Goal: Information Seeking & Learning: Learn about a topic

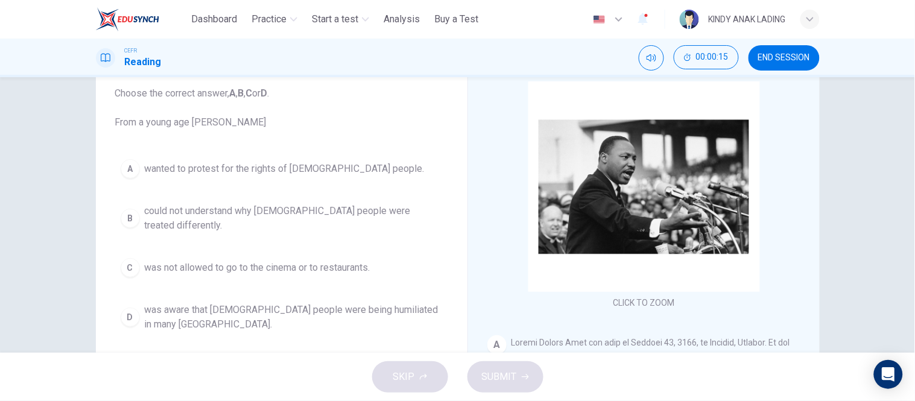
scroll to position [73, 0]
drag, startPoint x: 1020, startPoint y: 7, endPoint x: 471, endPoint y: 45, distance: 549.7
click at [471, 45] on div "CEFR Reading 00:00:16 END SESSION" at bounding box center [458, 57] width 763 height 25
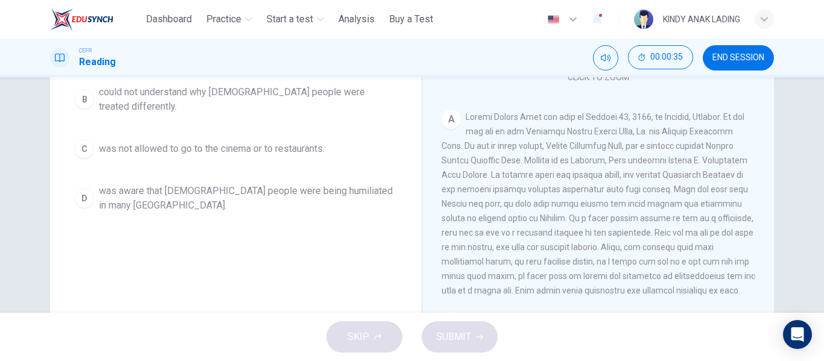
scroll to position [107, 0]
drag, startPoint x: 900, startPoint y: 7, endPoint x: 363, endPoint y: 225, distance: 579.1
click at [363, 225] on div "Question 1 Choose the correct answer, A , B , C or D . From a young age [PERSON…" at bounding box center [236, 125] width 352 height 407
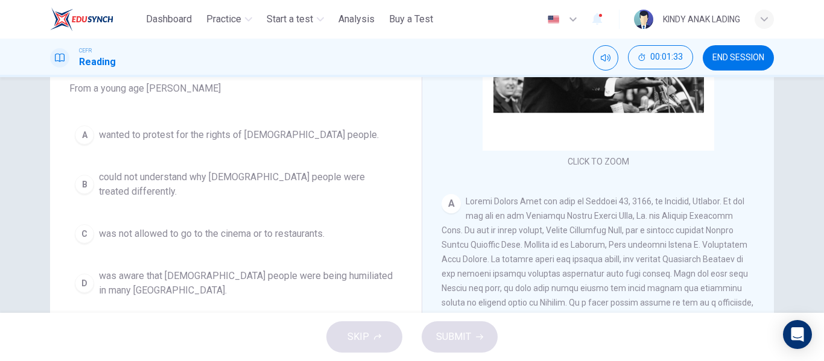
scroll to position [108, 0]
click at [198, 179] on span "could not understand why [DEMOGRAPHIC_DATA] people were treated differently." at bounding box center [248, 183] width 298 height 29
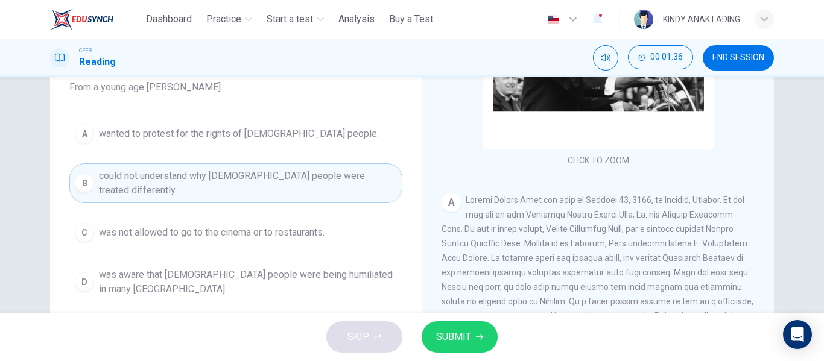
click at [454, 344] on span "SUBMIT" at bounding box center [453, 337] width 35 height 17
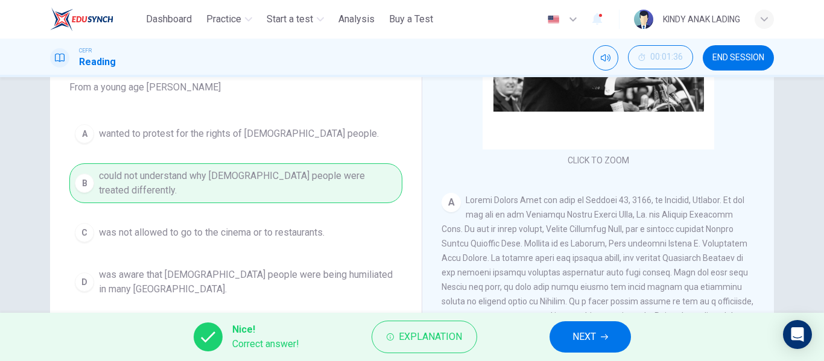
click at [576, 329] on span "NEXT" at bounding box center [585, 337] width 24 height 17
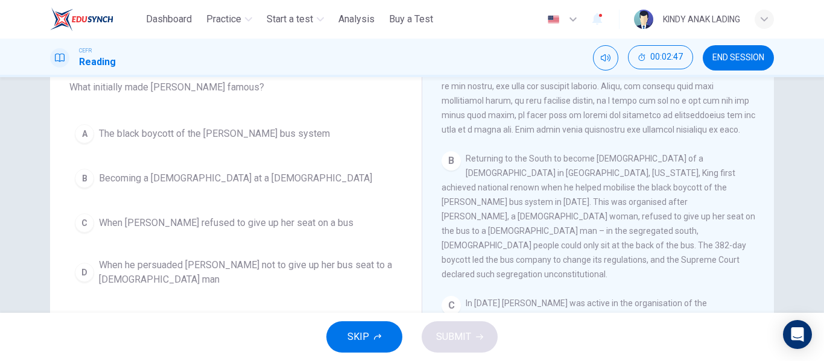
scroll to position [355, 0]
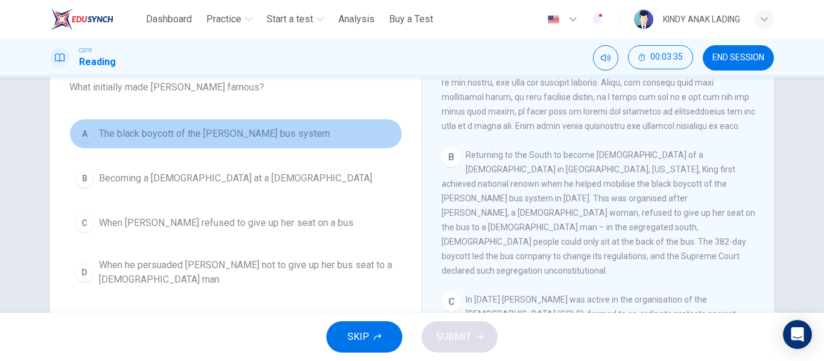
click at [225, 128] on span "The black boycott of the [PERSON_NAME] bus system" at bounding box center [214, 134] width 231 height 14
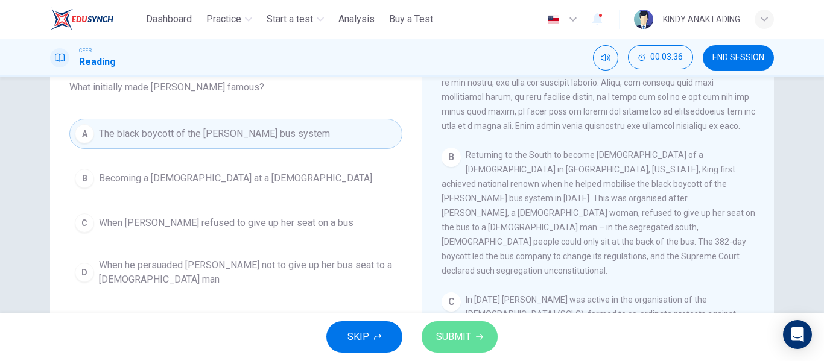
click at [448, 343] on span "SUBMIT" at bounding box center [453, 337] width 35 height 17
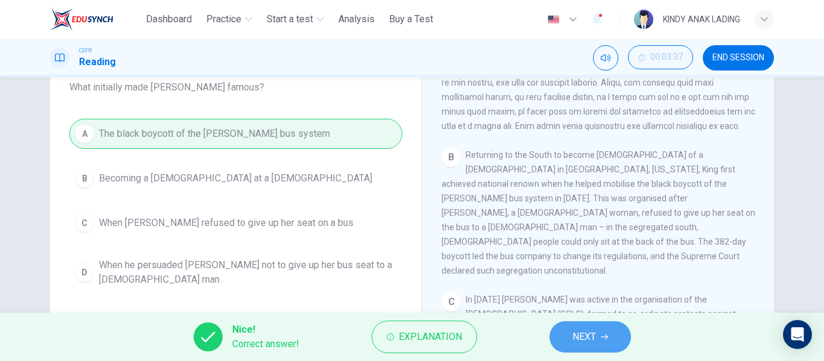
click at [611, 340] on button "NEXT" at bounding box center [590, 337] width 81 height 31
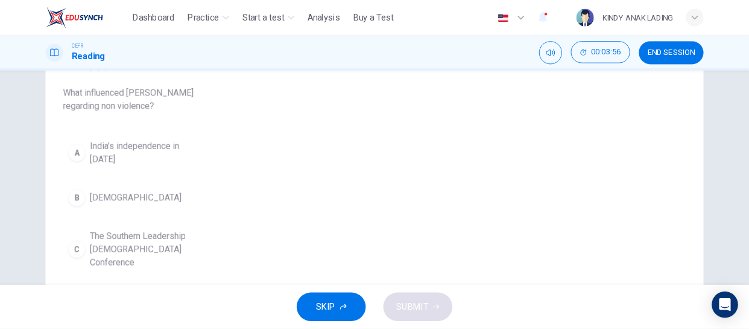
scroll to position [108, 0]
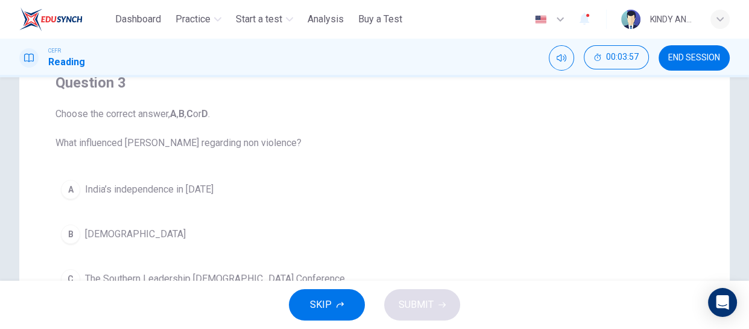
drag, startPoint x: 823, startPoint y: 4, endPoint x: 440, endPoint y: 160, distance: 413.7
click at [440, 160] on div "Question 3 Choose the correct answer, A , B , C or D . What influenced [PERSON_…" at bounding box center [375, 205] width 658 height 285
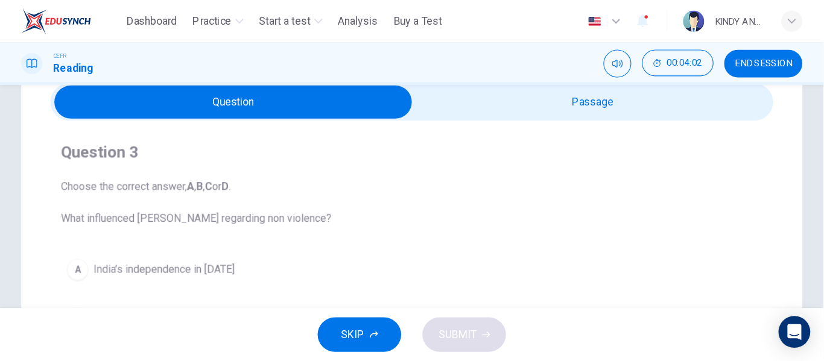
scroll to position [0, 0]
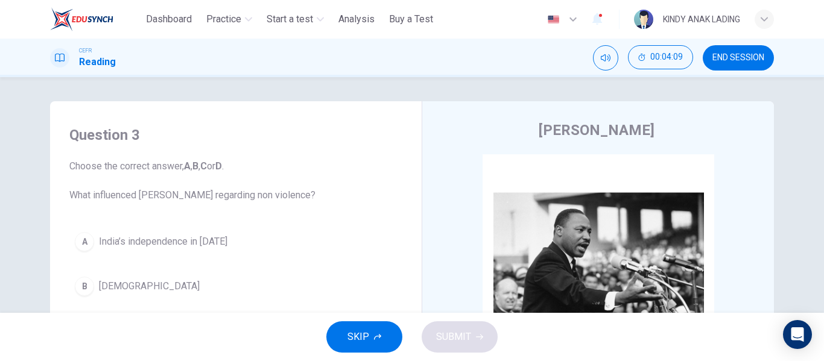
drag, startPoint x: 738, startPoint y: 0, endPoint x: 448, endPoint y: 61, distance: 296.5
click at [448, 61] on div "CEFR Reading 00:04:09 END SESSION" at bounding box center [412, 57] width 763 height 25
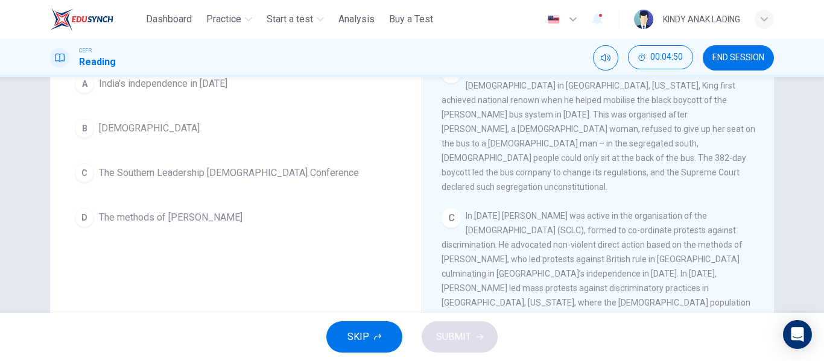
scroll to position [387, 0]
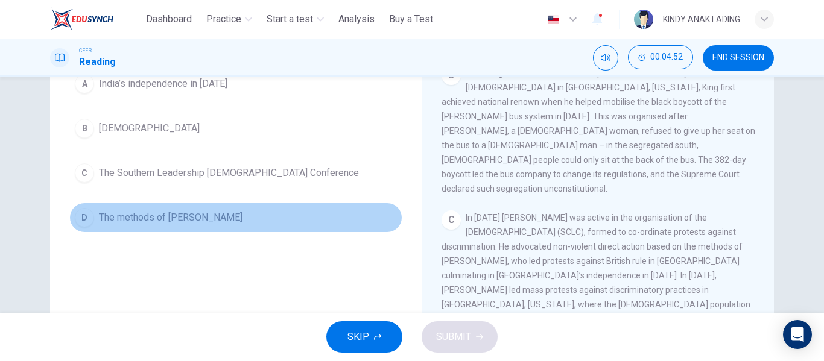
click at [157, 217] on span "The methods of [PERSON_NAME]" at bounding box center [171, 218] width 144 height 14
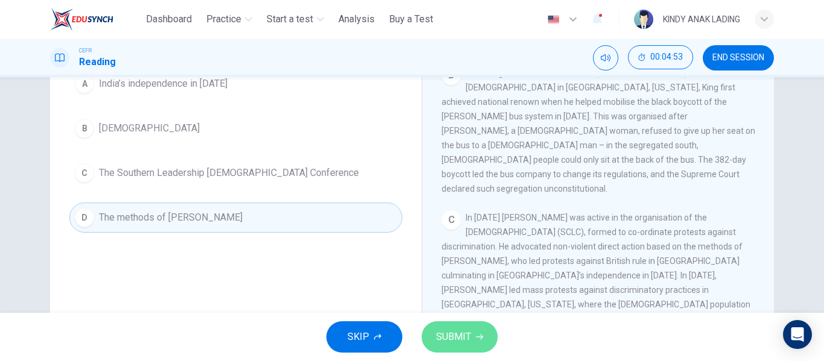
click at [452, 343] on span "SUBMIT" at bounding box center [453, 337] width 35 height 17
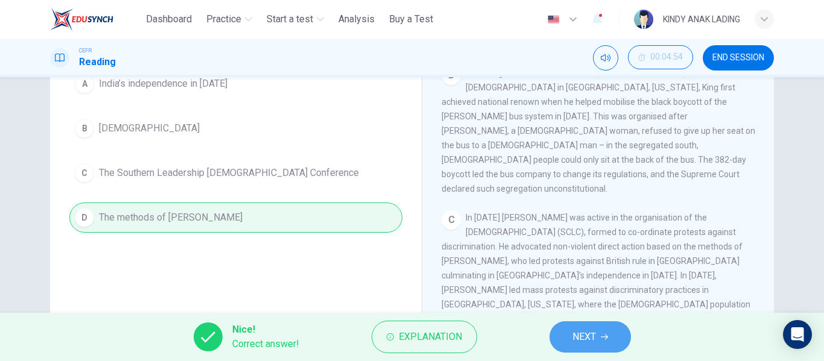
click at [591, 337] on span "NEXT" at bounding box center [585, 337] width 24 height 17
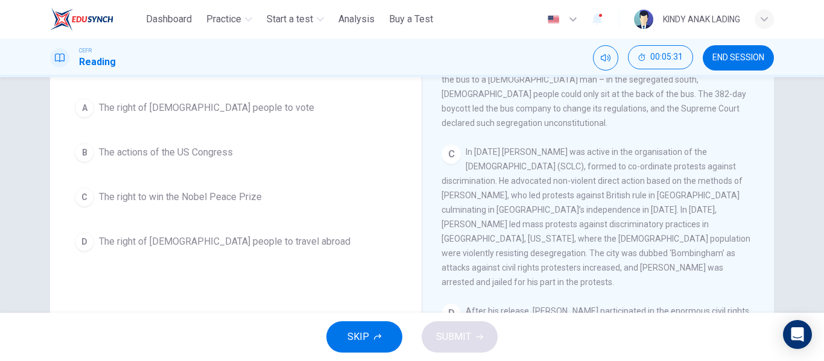
scroll to position [135, 0]
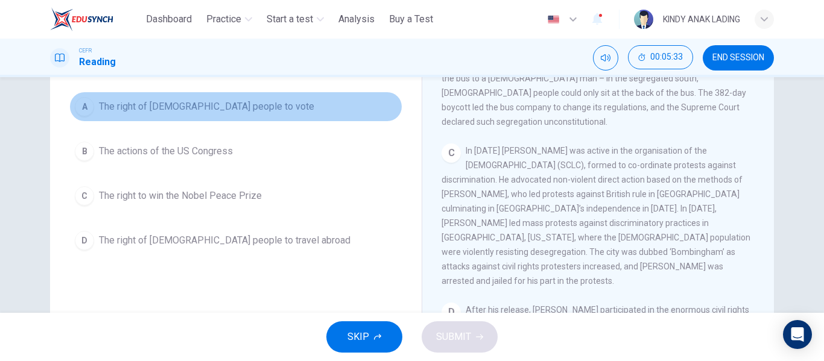
click at [177, 105] on span "The right of [DEMOGRAPHIC_DATA] people to vote" at bounding box center [206, 107] width 215 height 14
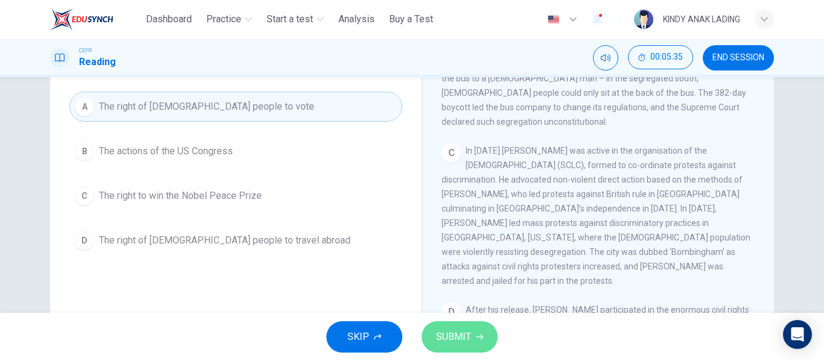
click at [464, 337] on span "SUBMIT" at bounding box center [453, 337] width 35 height 17
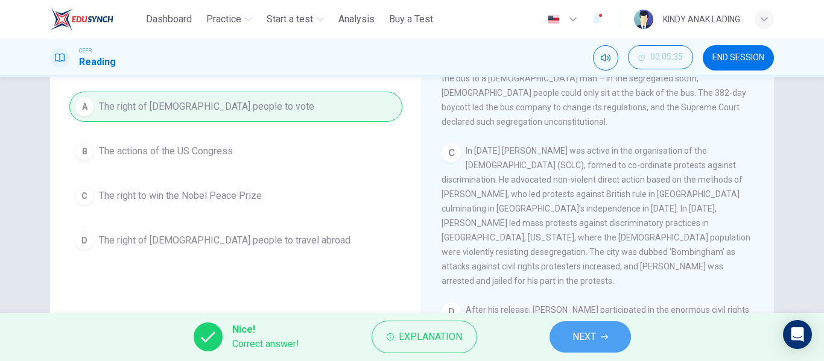
click at [569, 335] on button "NEXT" at bounding box center [590, 337] width 81 height 31
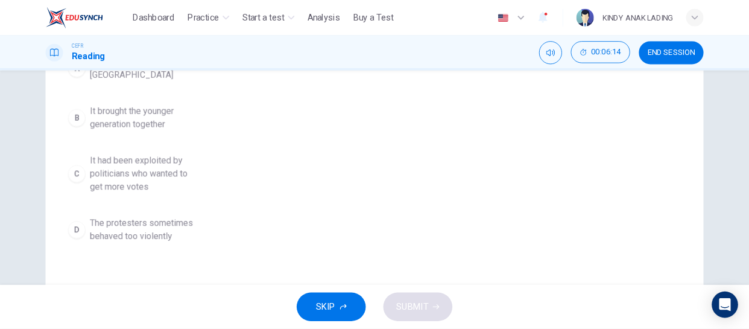
scroll to position [186, 0]
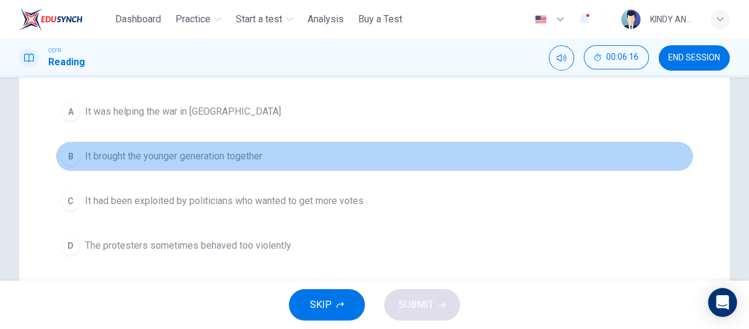
drag, startPoint x: 808, startPoint y: 0, endPoint x: 517, endPoint y: 159, distance: 331.5
click at [517, 159] on button "B It brought the younger generation together" at bounding box center [375, 156] width 638 height 30
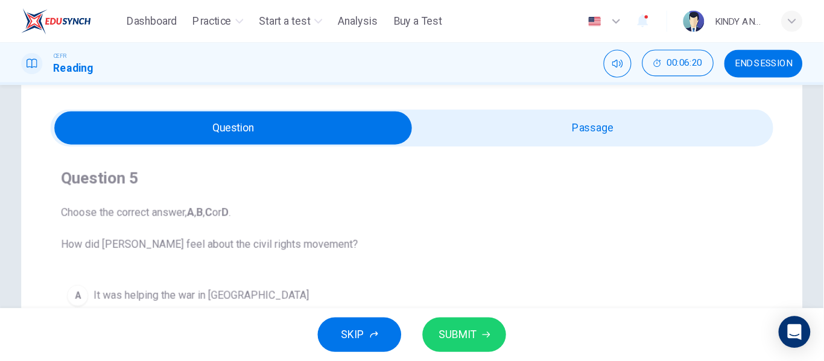
scroll to position [0, 0]
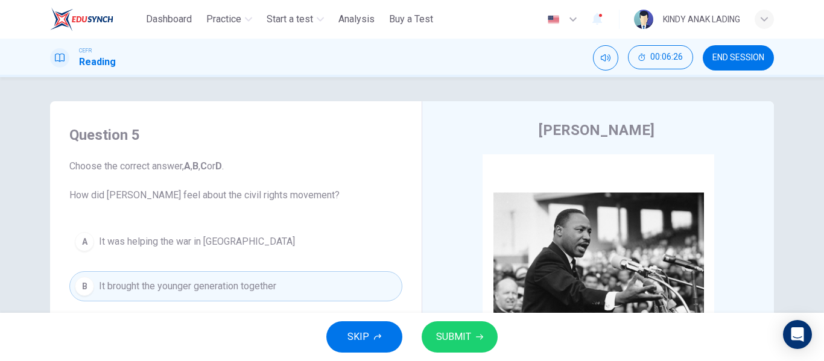
drag, startPoint x: 742, startPoint y: 5, endPoint x: 452, endPoint y: 52, distance: 293.9
click at [452, 52] on div "CEFR Reading 00:06:26 END SESSION" at bounding box center [412, 57] width 763 height 25
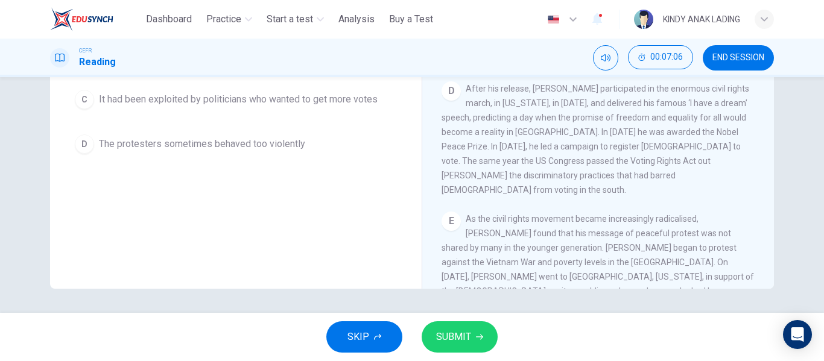
scroll to position [612, 0]
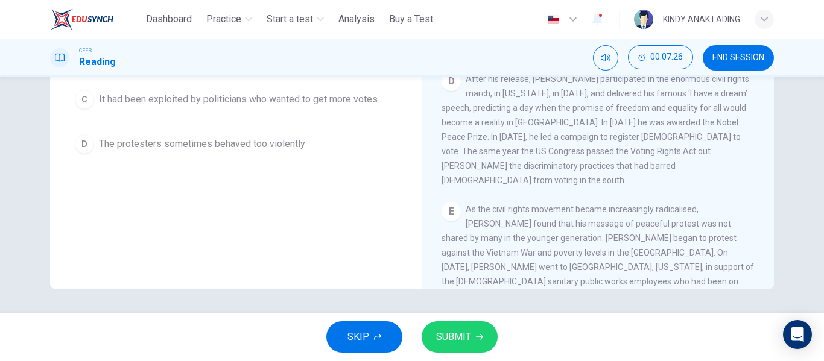
drag, startPoint x: 771, startPoint y: 227, endPoint x: 770, endPoint y: 236, distance: 9.1
click at [770, 236] on div "Question 5 Choose the correct answer, A , B , C or D . How did [PERSON_NAME] fe…" at bounding box center [412, 79] width 763 height 419
drag, startPoint x: 761, startPoint y: 216, endPoint x: 765, endPoint y: 240, distance: 23.8
click at [765, 240] on div "CLICK TO ZOOM Click to Zoom A B Returning to the South to become [DEMOGRAPHIC_D…" at bounding box center [606, 106] width 329 height 366
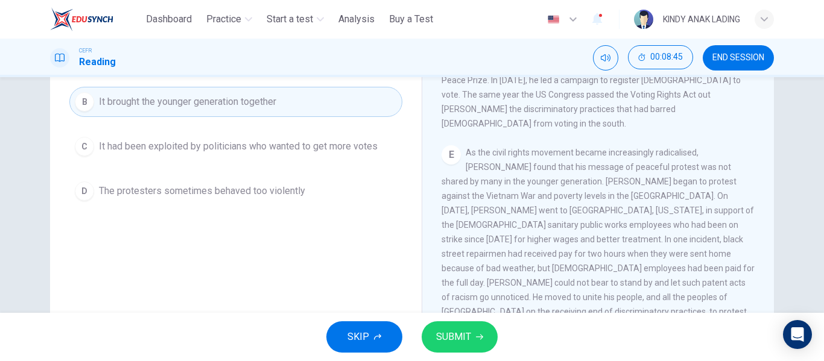
scroll to position [183, 0]
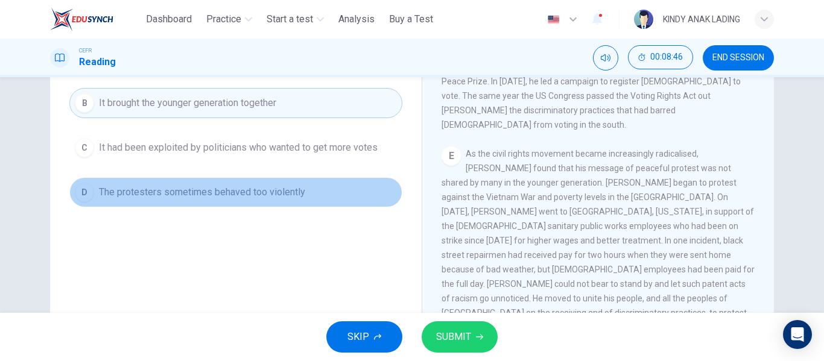
click at [188, 189] on span "The protesters sometimes behaved too violently" at bounding box center [202, 192] width 206 height 14
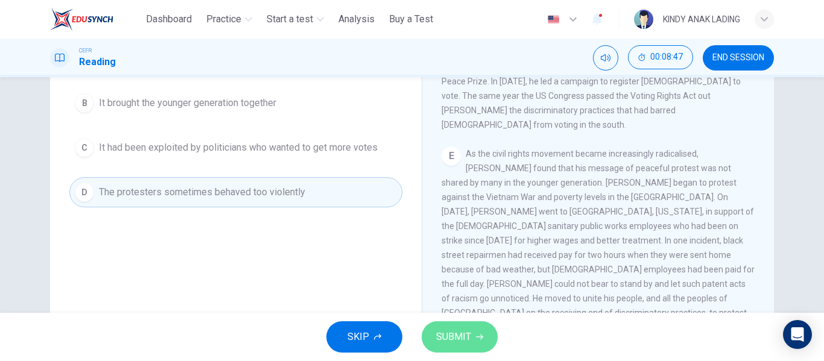
click at [463, 342] on span "SUBMIT" at bounding box center [453, 337] width 35 height 17
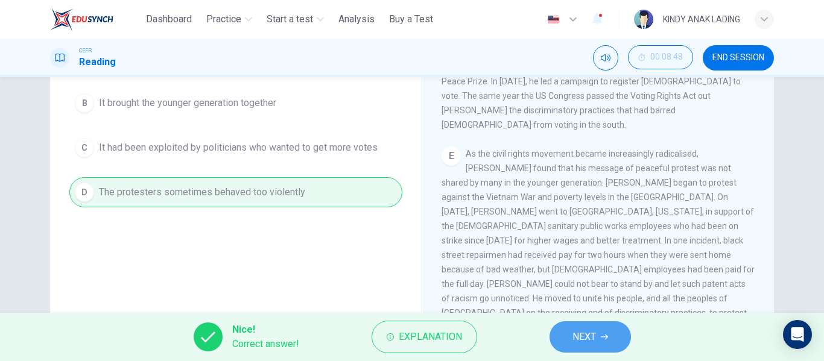
click at [625, 345] on button "NEXT" at bounding box center [590, 337] width 81 height 31
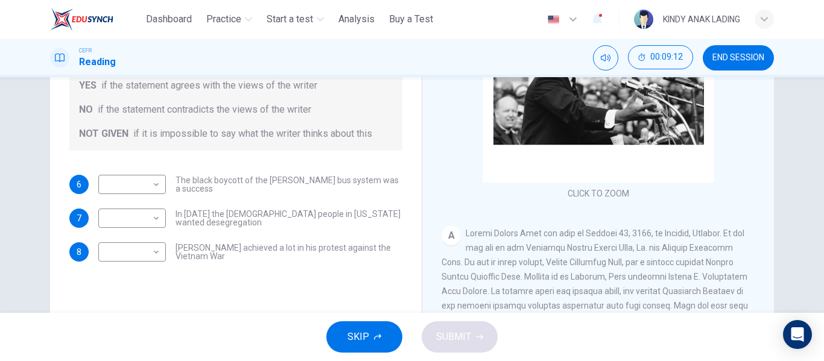
scroll to position [185, 0]
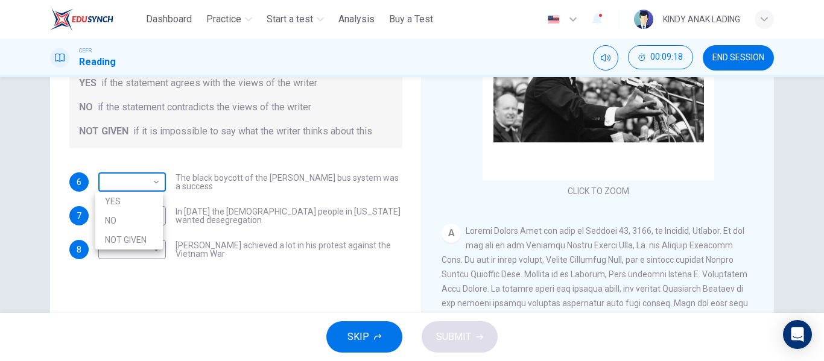
click at [145, 177] on body "This site uses cookies, as explained in our Privacy Policy . If you agree to th…" at bounding box center [412, 180] width 824 height 361
click at [125, 199] on li "YES" at bounding box center [129, 201] width 68 height 19
type input "***"
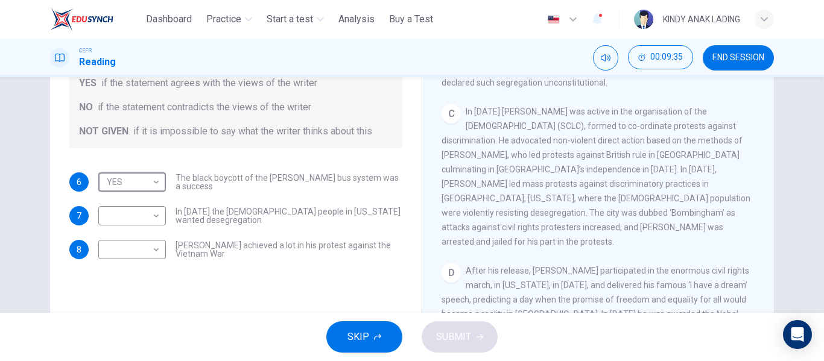
scroll to position [469, 0]
click at [141, 223] on body "This site uses cookies, as explained in our Privacy Policy . If you agree to th…" at bounding box center [412, 180] width 824 height 361
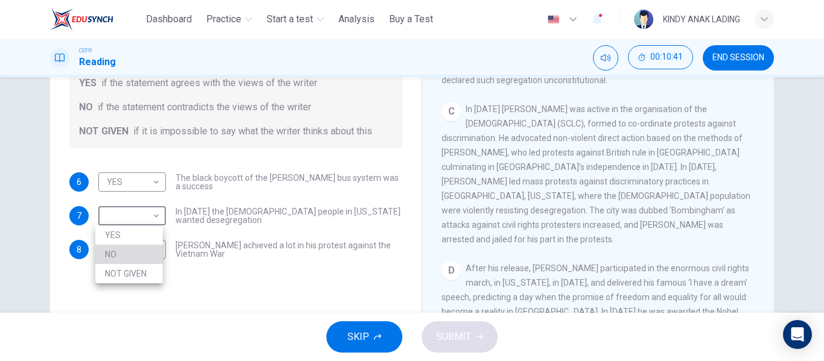
click at [133, 254] on li "NO" at bounding box center [129, 254] width 68 height 19
type input "**"
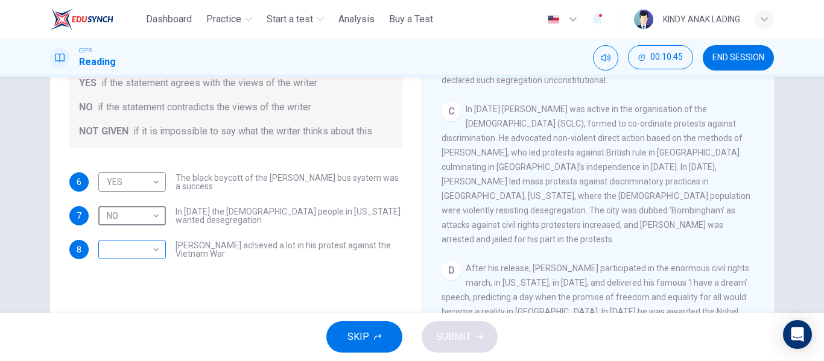
click at [133, 250] on body "This site uses cookies, as explained in our Privacy Policy . If you agree to th…" at bounding box center [412, 180] width 824 height 361
click at [125, 314] on li "NOT GIVEN" at bounding box center [129, 307] width 68 height 19
type input "*********"
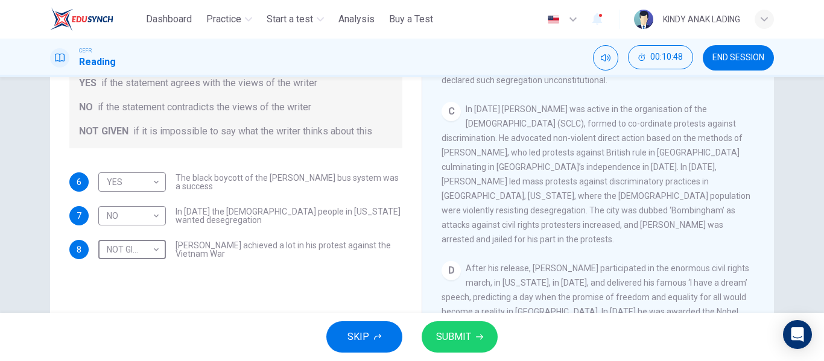
click at [477, 338] on icon "button" at bounding box center [479, 337] width 7 height 7
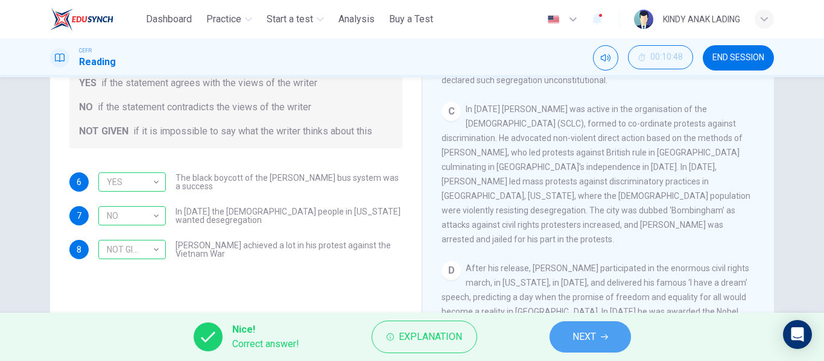
click at [617, 332] on button "NEXT" at bounding box center [590, 337] width 81 height 31
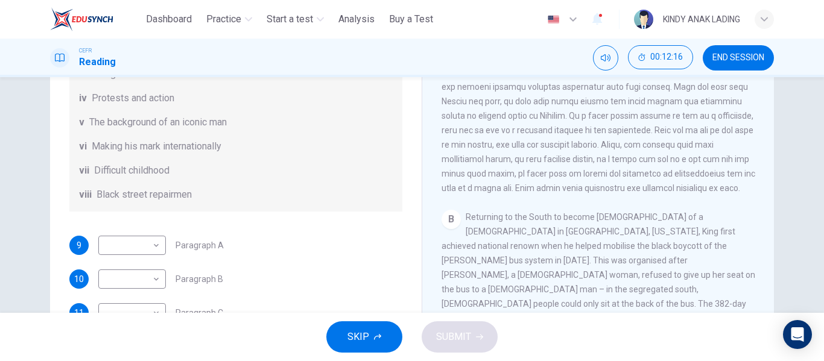
scroll to position [68, 0]
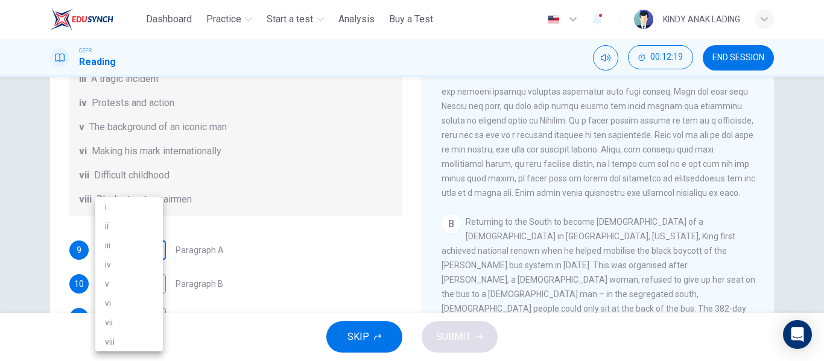
click at [149, 249] on body "This site uses cookies, as explained in our Privacy Policy . If you agree to th…" at bounding box center [412, 180] width 824 height 361
click at [124, 320] on li "vii" at bounding box center [129, 322] width 68 height 19
type input "***"
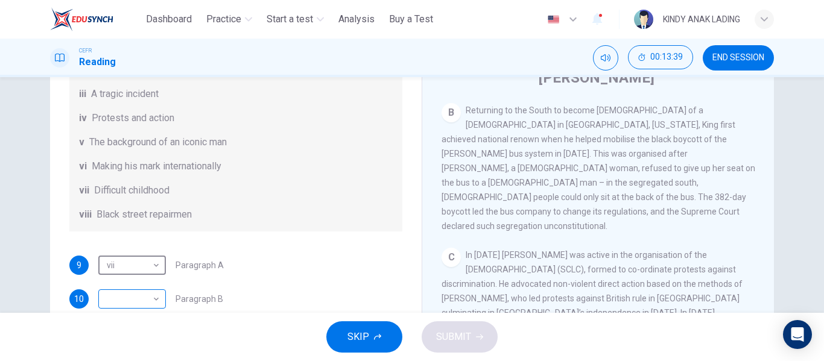
scroll to position [56, 0]
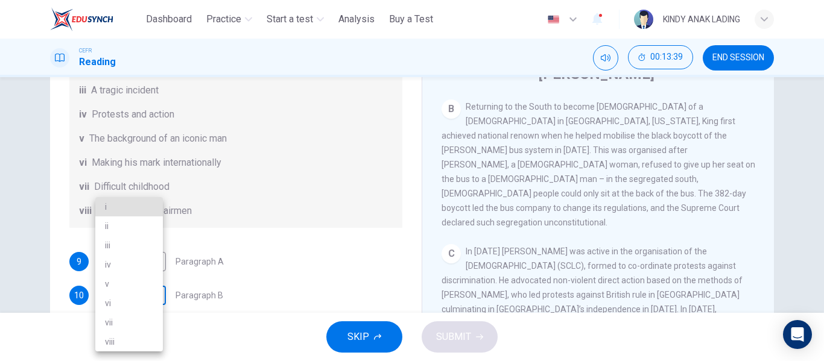
click at [142, 294] on body "This site uses cookies, as explained in our Privacy Policy . If you agree to th…" at bounding box center [412, 180] width 824 height 361
click at [128, 342] on li "viii" at bounding box center [129, 341] width 68 height 19
type input "****"
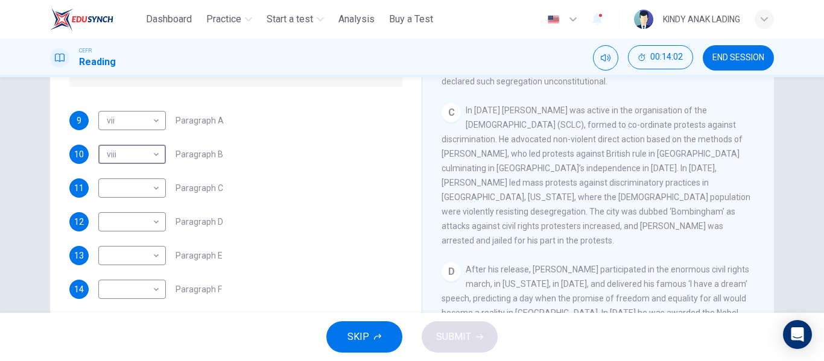
scroll to position [202, 0]
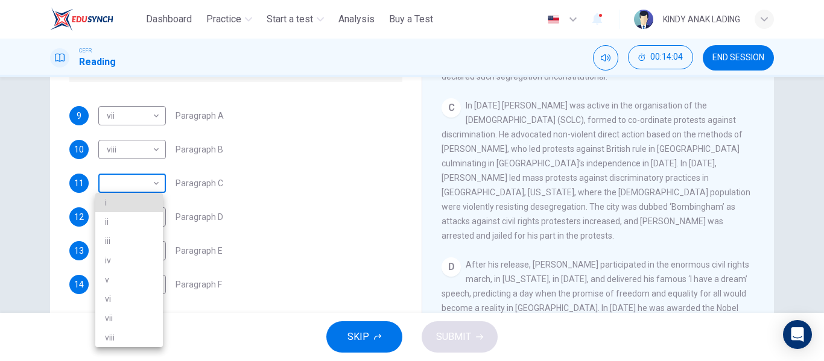
click at [129, 182] on body "This site uses cookies, as explained in our Privacy Policy . If you agree to th…" at bounding box center [412, 180] width 824 height 361
click at [130, 295] on li "vi" at bounding box center [129, 299] width 68 height 19
type input "**"
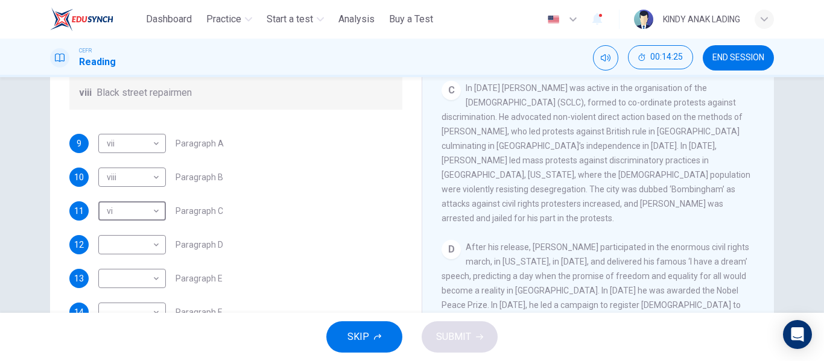
scroll to position [218, 0]
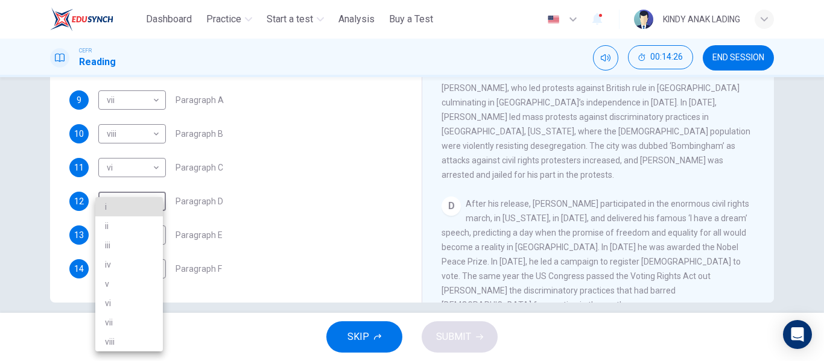
click at [125, 195] on body "This site uses cookies, as explained in our Privacy Policy . If you agree to th…" at bounding box center [412, 180] width 824 height 361
click at [132, 302] on li "vi" at bounding box center [129, 303] width 68 height 19
type input "**"
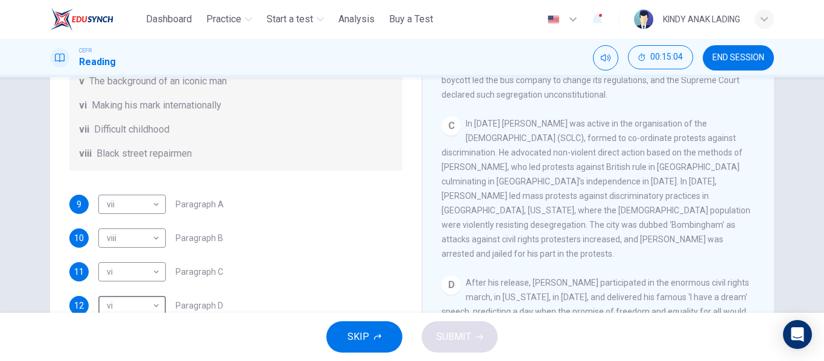
scroll to position [213, 0]
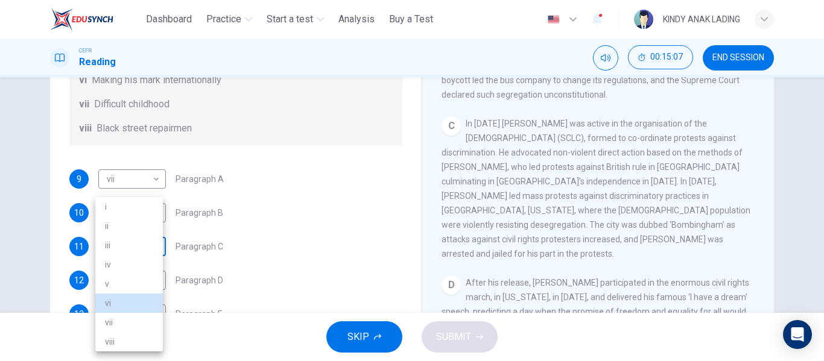
click at [153, 246] on body "This site uses cookies, as explained in our Privacy Policy . If you agree to th…" at bounding box center [412, 180] width 824 height 361
click at [146, 263] on li "iv" at bounding box center [129, 264] width 68 height 19
type input "**"
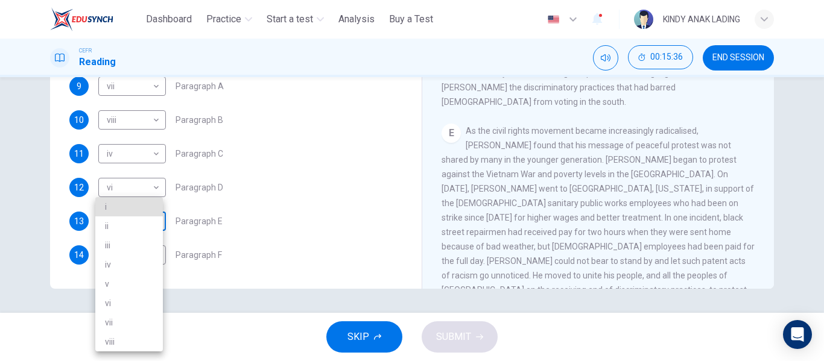
click at [135, 221] on body "This site uses cookies, as explained in our Privacy Policy . If you agree to th…" at bounding box center [412, 180] width 824 height 361
click at [132, 232] on li "ii" at bounding box center [129, 226] width 68 height 19
type input "**"
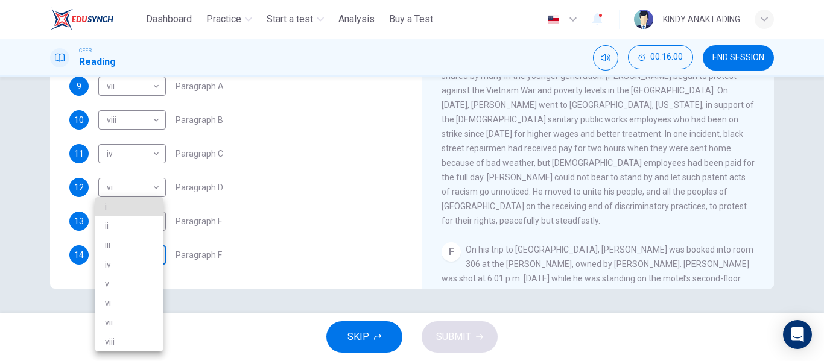
click at [131, 248] on body "This site uses cookies, as explained in our Privacy Policy . If you agree to th…" at bounding box center [412, 180] width 824 height 361
click at [131, 248] on li "iii" at bounding box center [129, 245] width 68 height 19
type input "***"
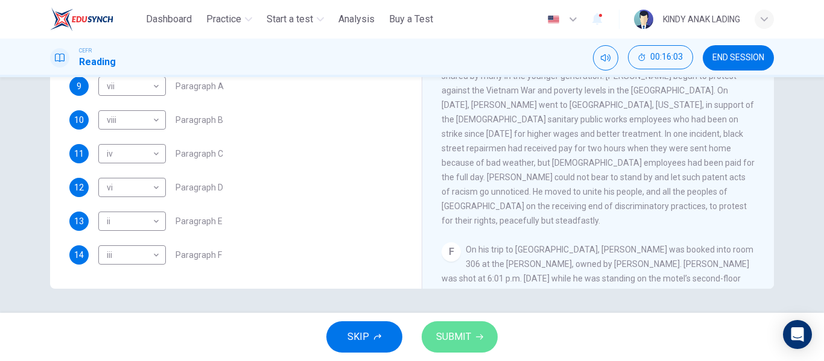
click at [453, 346] on button "SUBMIT" at bounding box center [460, 337] width 76 height 31
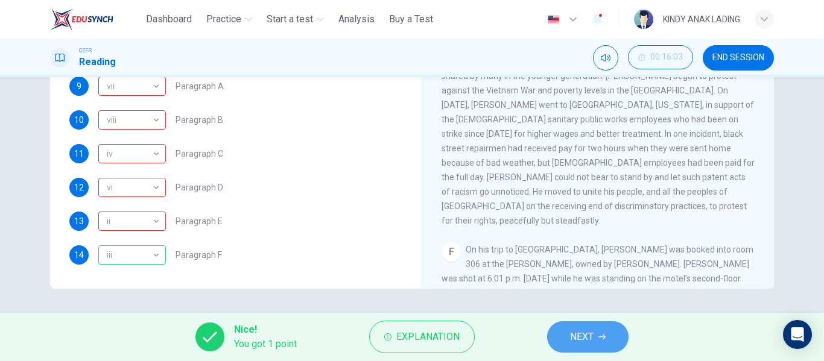
click at [571, 329] on span "NEXT" at bounding box center [582, 337] width 24 height 17
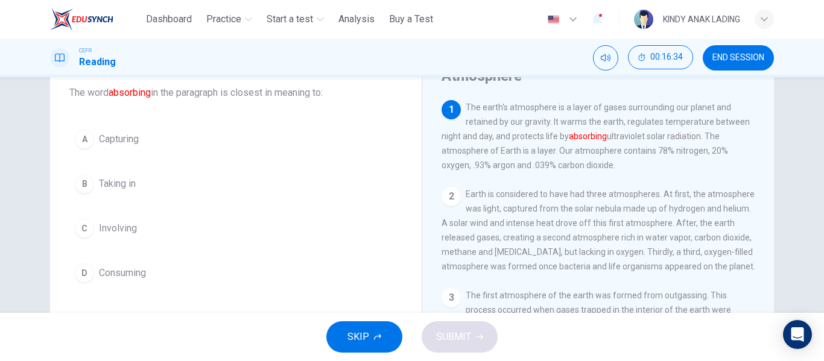
scroll to position [72, 0]
click at [111, 268] on span "Consuming" at bounding box center [122, 274] width 47 height 14
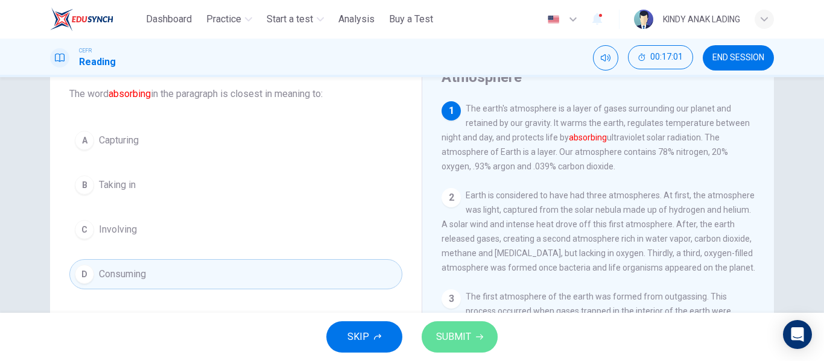
click at [455, 336] on span "SUBMIT" at bounding box center [453, 337] width 35 height 17
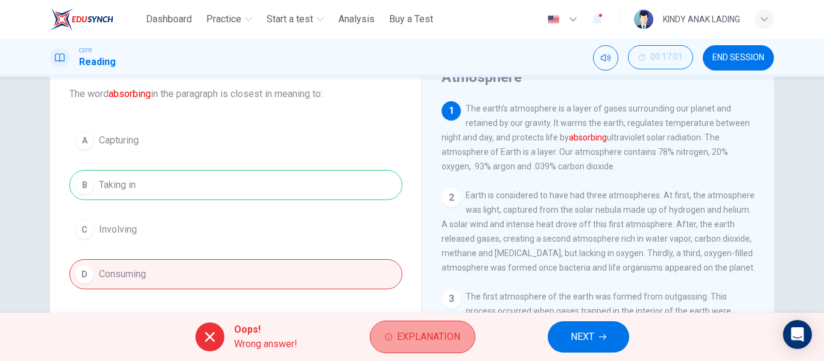
click at [414, 342] on span "Explanation" at bounding box center [428, 337] width 63 height 17
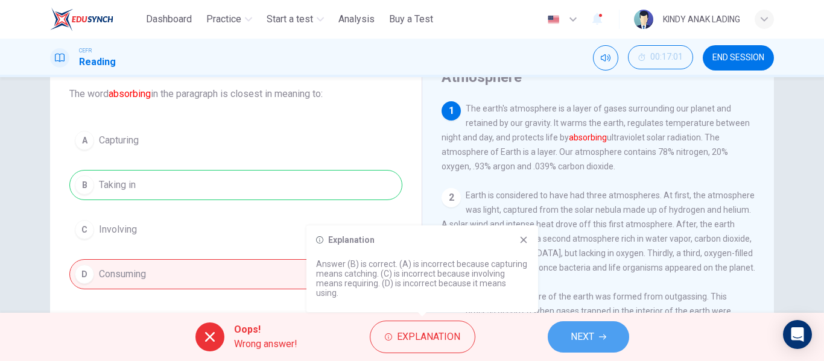
click at [577, 334] on span "NEXT" at bounding box center [583, 337] width 24 height 17
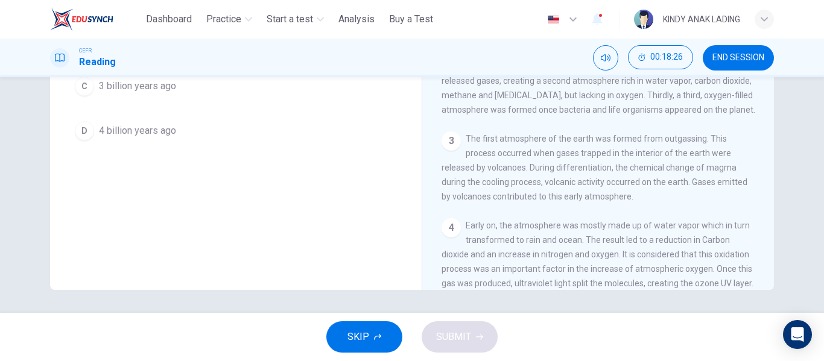
scroll to position [320, 0]
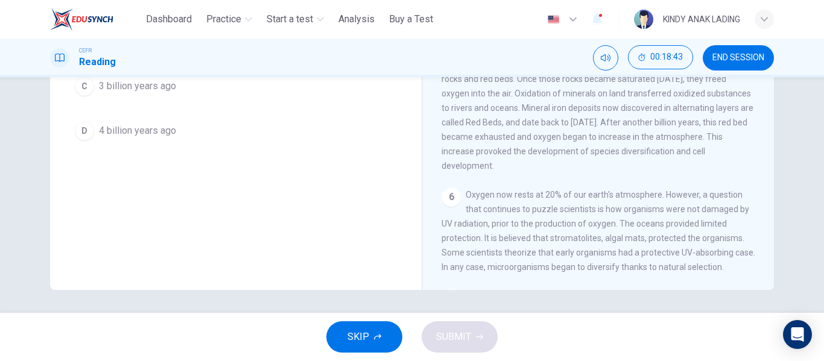
click at [357, 207] on div "Question 16 According to the paragraph, when did oxygen begin to be released by…" at bounding box center [236, 86] width 352 height 407
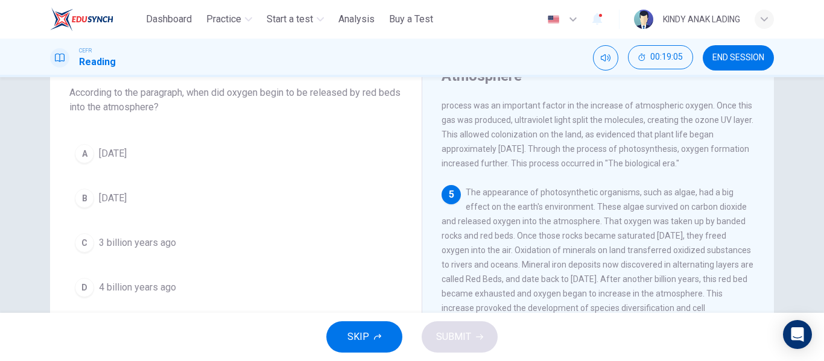
scroll to position [63, 0]
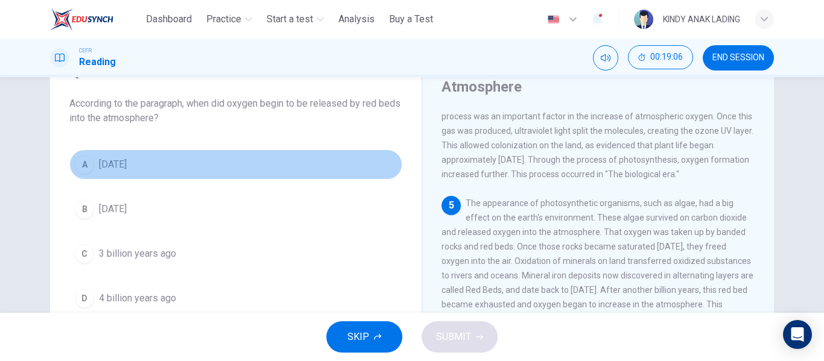
click at [127, 164] on span "[DATE]" at bounding box center [113, 164] width 28 height 14
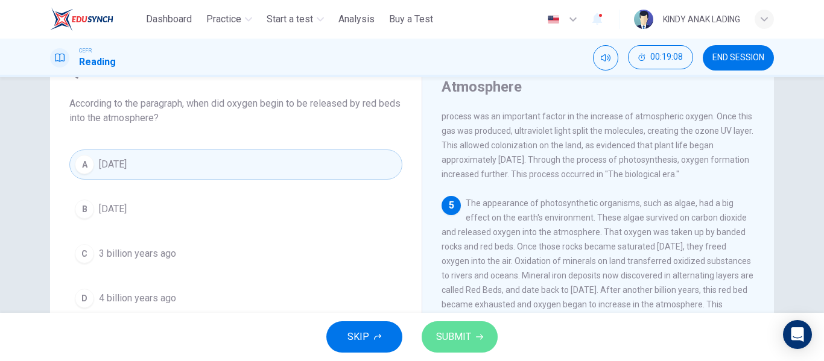
click at [456, 329] on span "SUBMIT" at bounding box center [453, 337] width 35 height 17
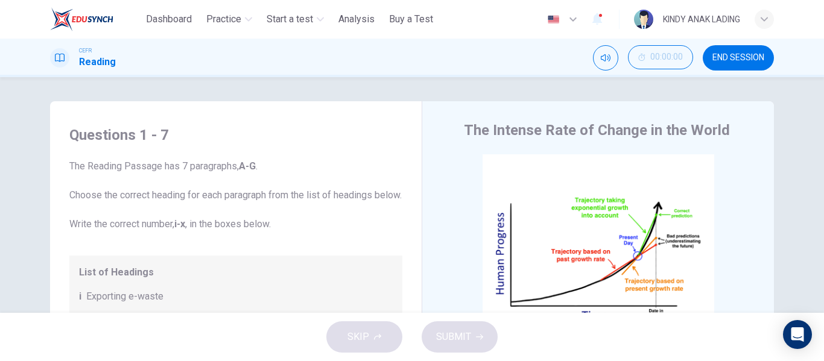
click at [763, 18] on icon "button" at bounding box center [764, 19] width 7 height 7
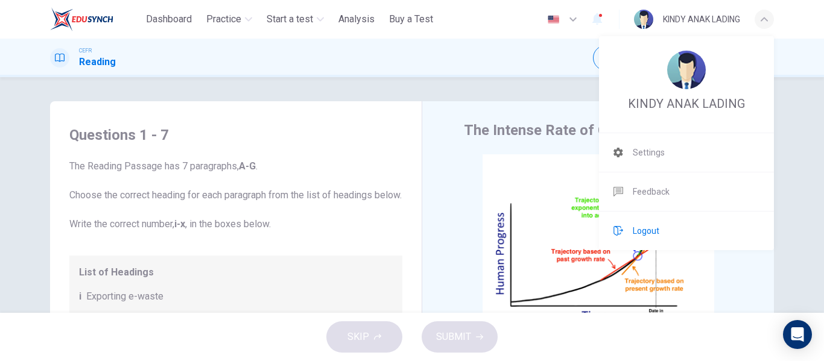
click at [657, 232] on span "Logout" at bounding box center [646, 231] width 27 height 14
